Goal: Task Accomplishment & Management: Complete application form

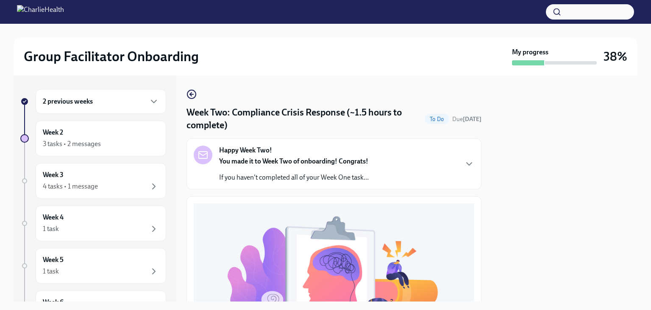
scroll to position [290, 0]
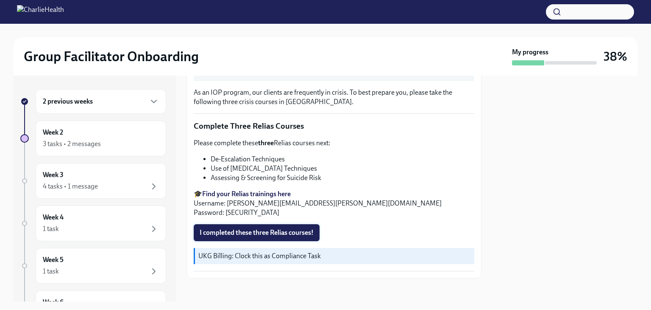
click at [270, 235] on button "I completed these three Relias courses!" at bounding box center [257, 232] width 126 height 17
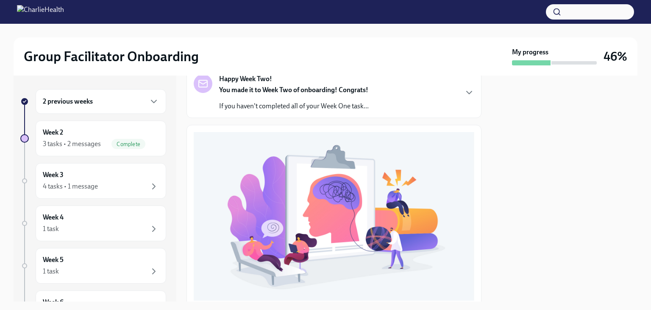
scroll to position [0, 0]
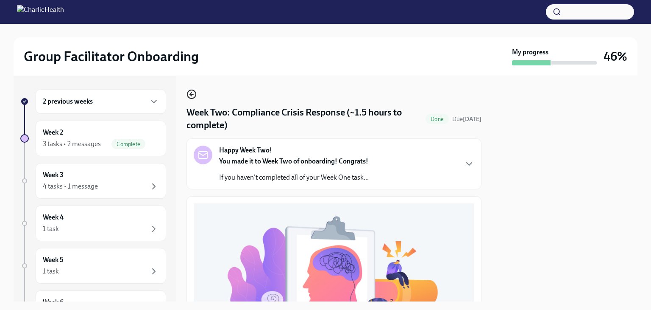
click at [194, 95] on icon "button" at bounding box center [192, 94] width 10 height 10
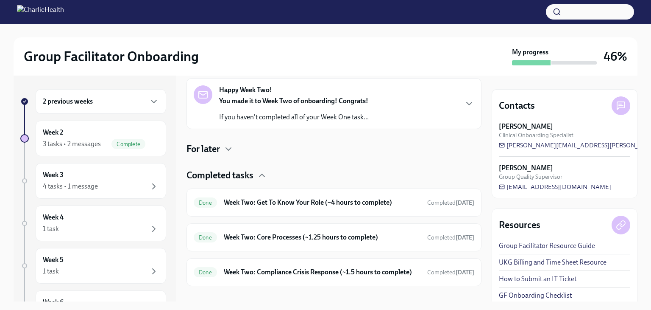
scroll to position [148, 0]
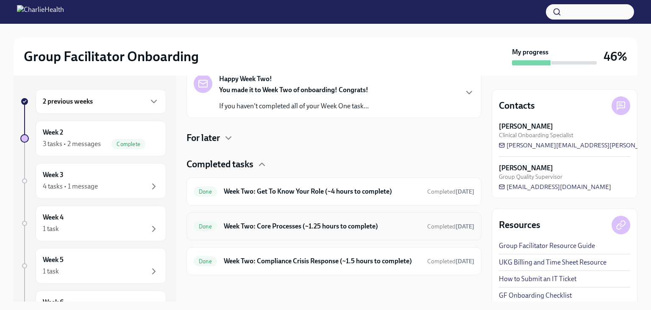
click at [414, 223] on h6 "Week Two: Core Processes (~1.25 hours to complete)" at bounding box center [322, 225] width 197 height 9
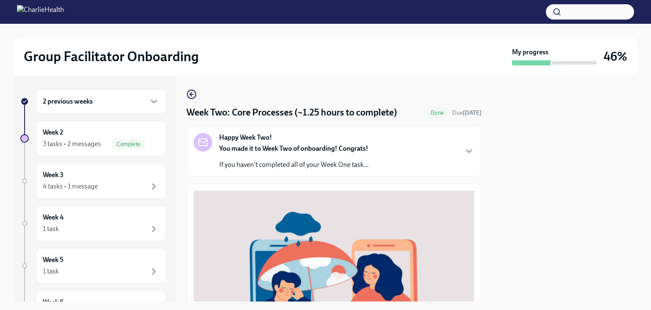
scroll to position [277, 0]
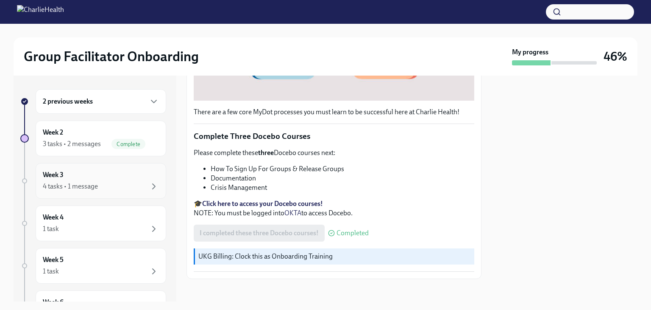
click at [92, 179] on div "Week 3 4 tasks • 1 message" at bounding box center [101, 180] width 116 height 21
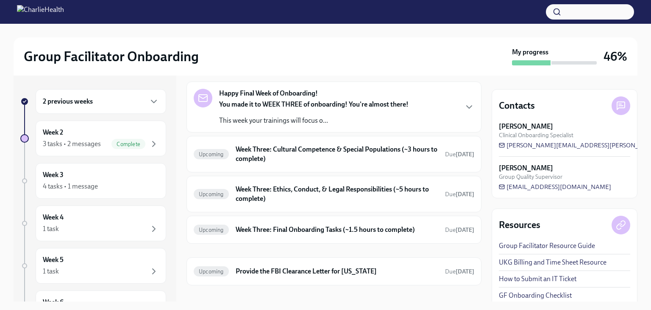
scroll to position [43, 0]
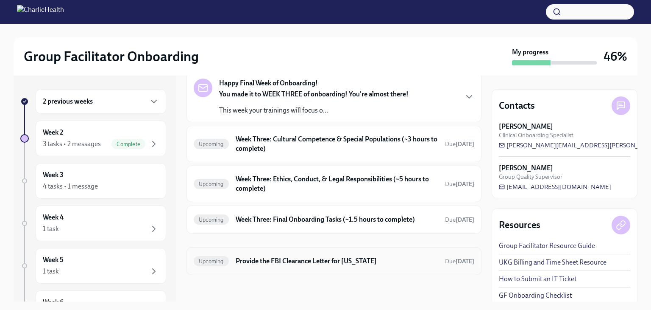
click at [353, 257] on h6 "Provide the FBI Clearance Letter for [US_STATE]" at bounding box center [337, 260] width 203 height 9
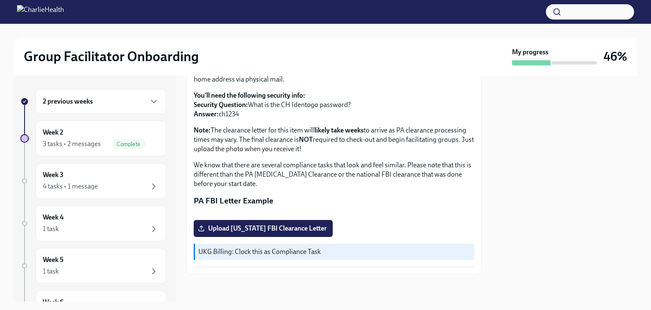
scroll to position [175, 0]
